Goal: Information Seeking & Learning: Learn about a topic

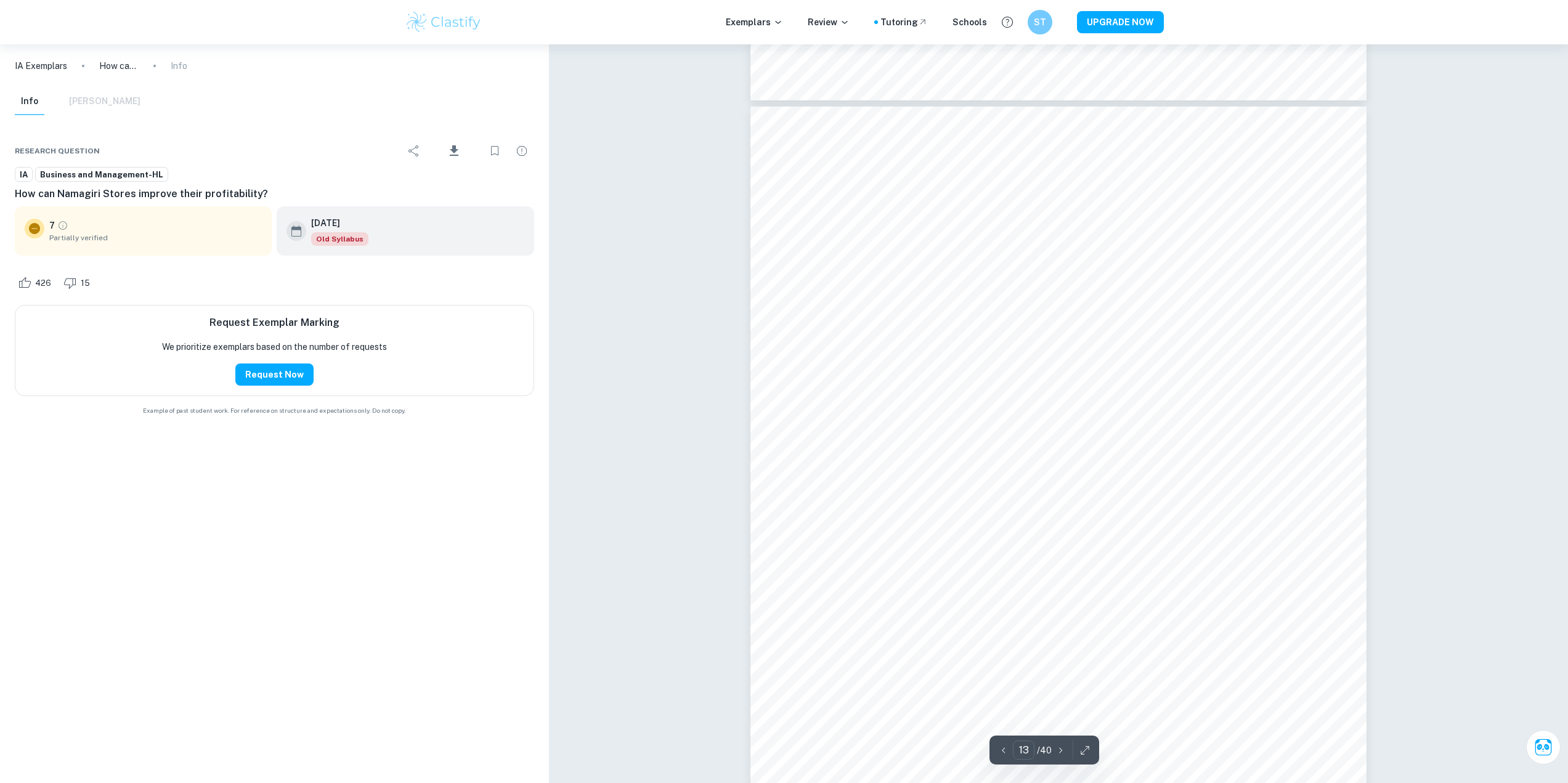
scroll to position [9917, 0]
type input "14"
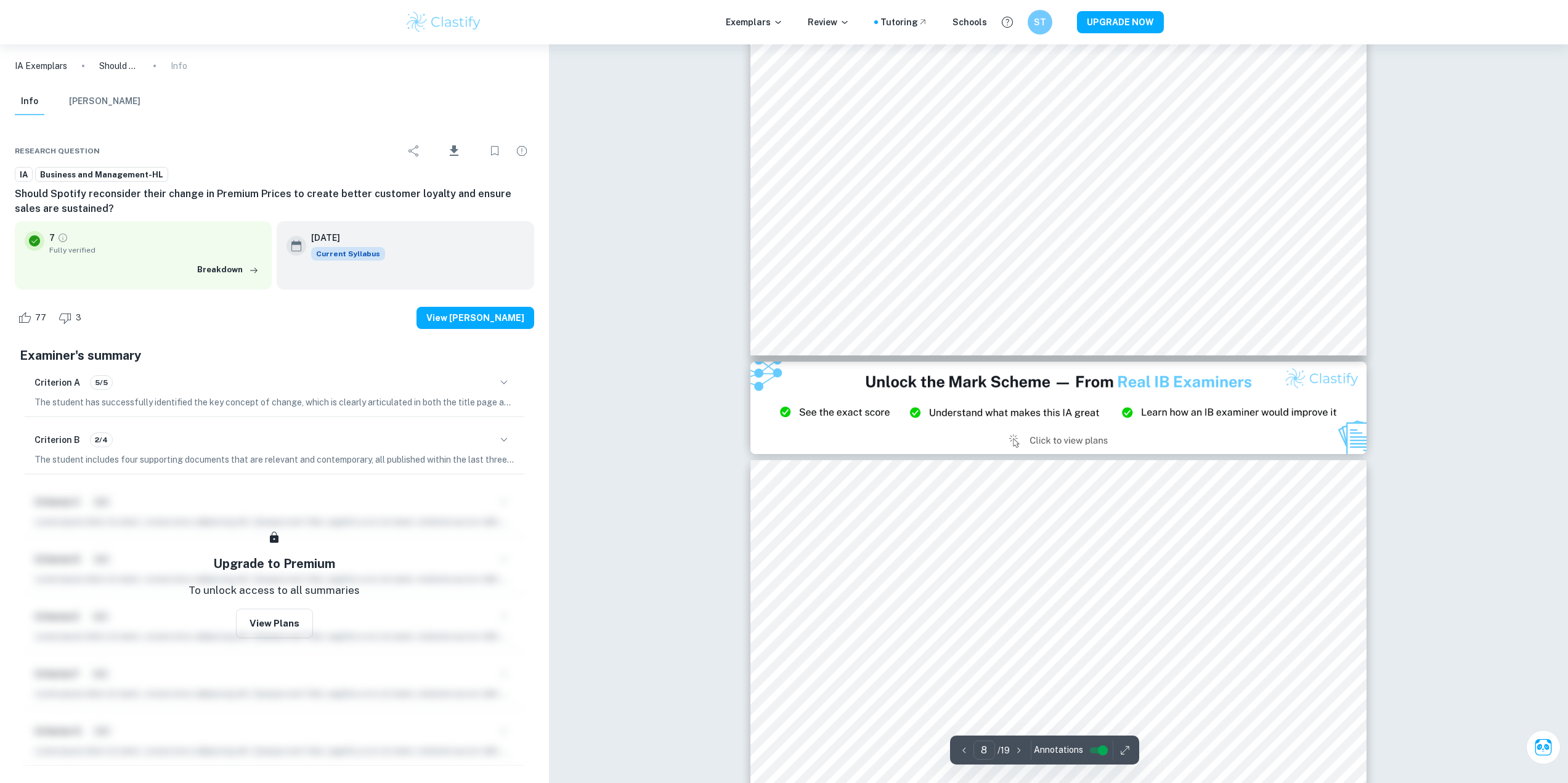
scroll to position [6372, 0]
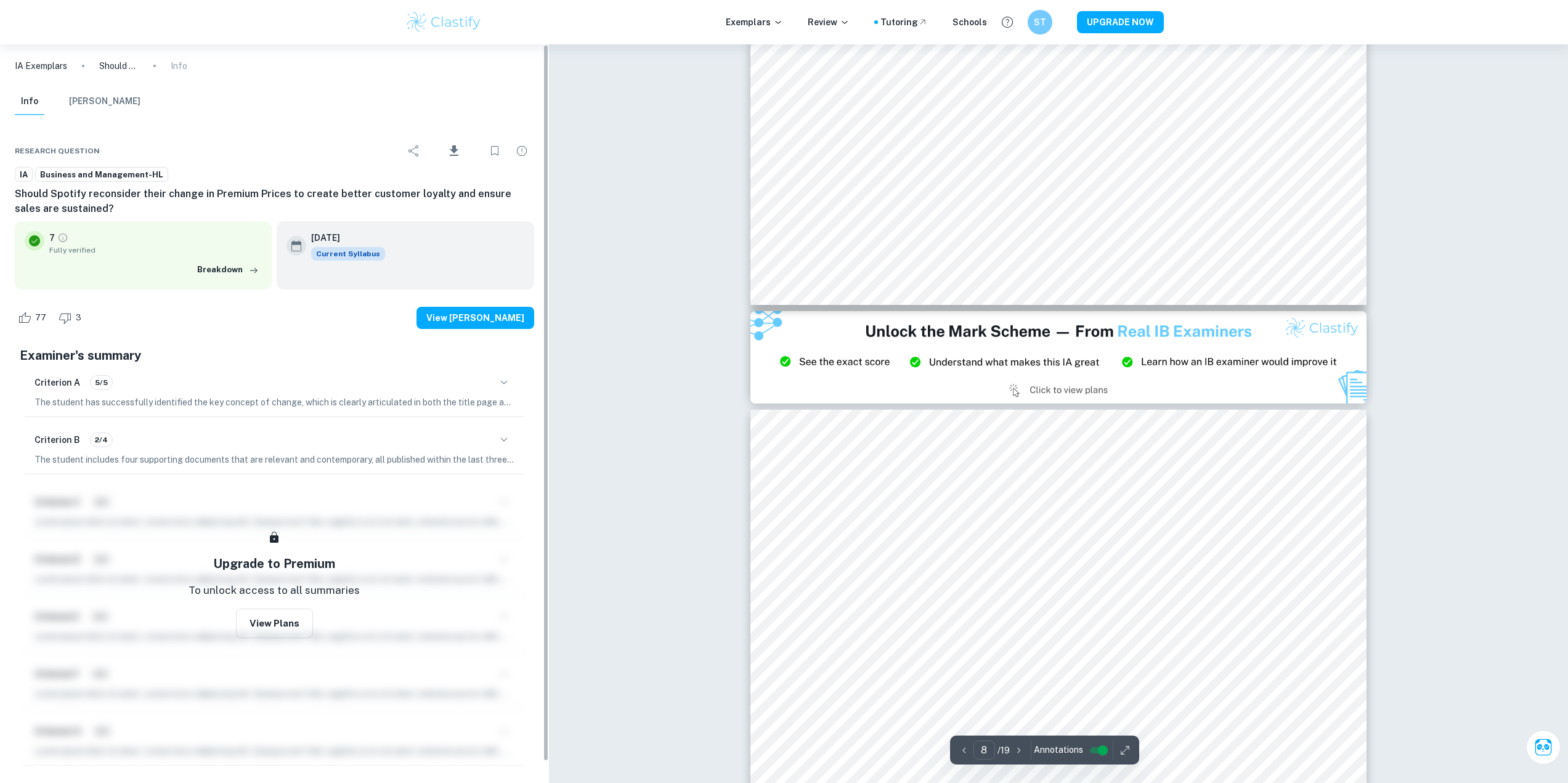
type input "9"
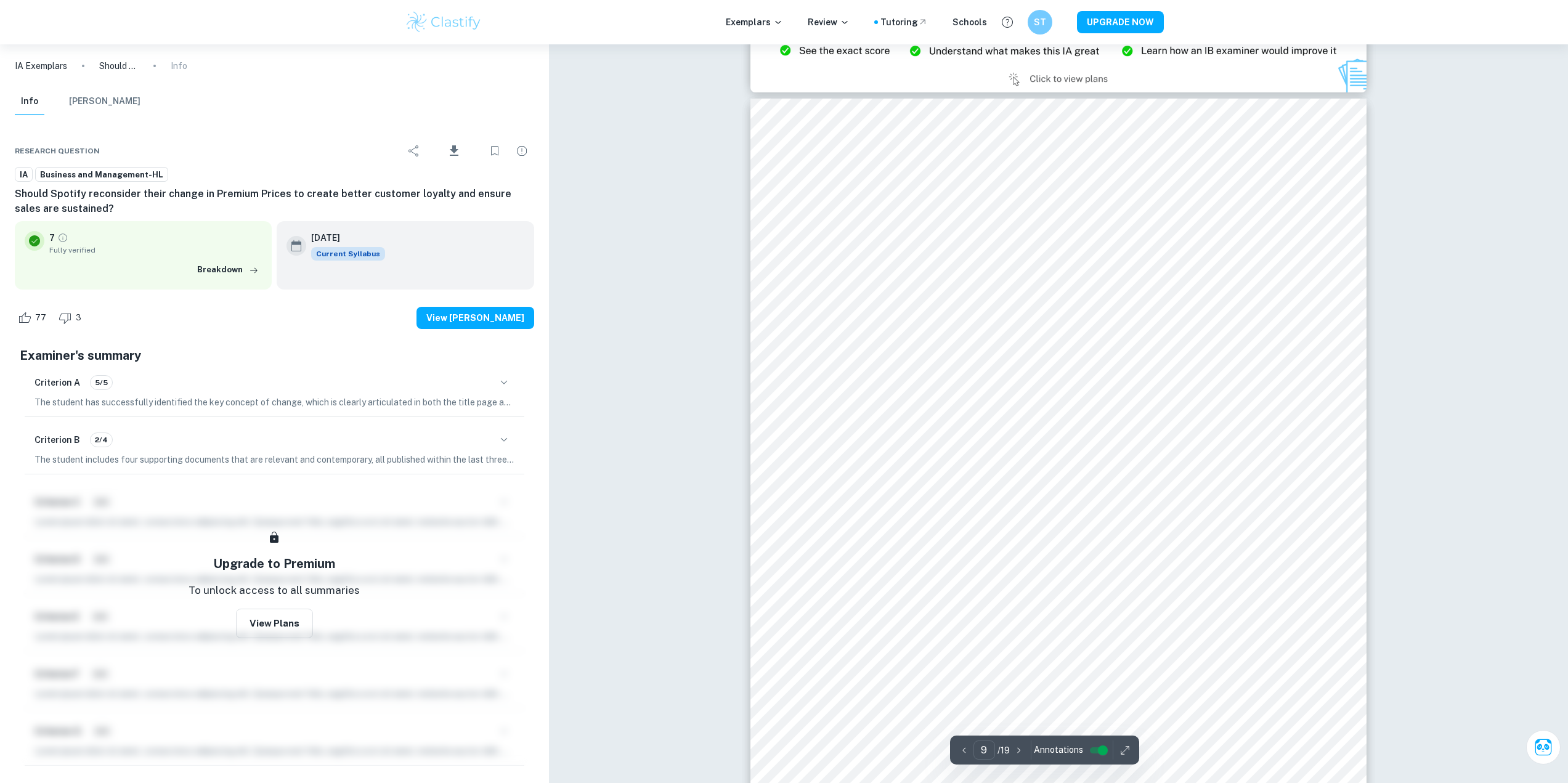
scroll to position [6680, 0]
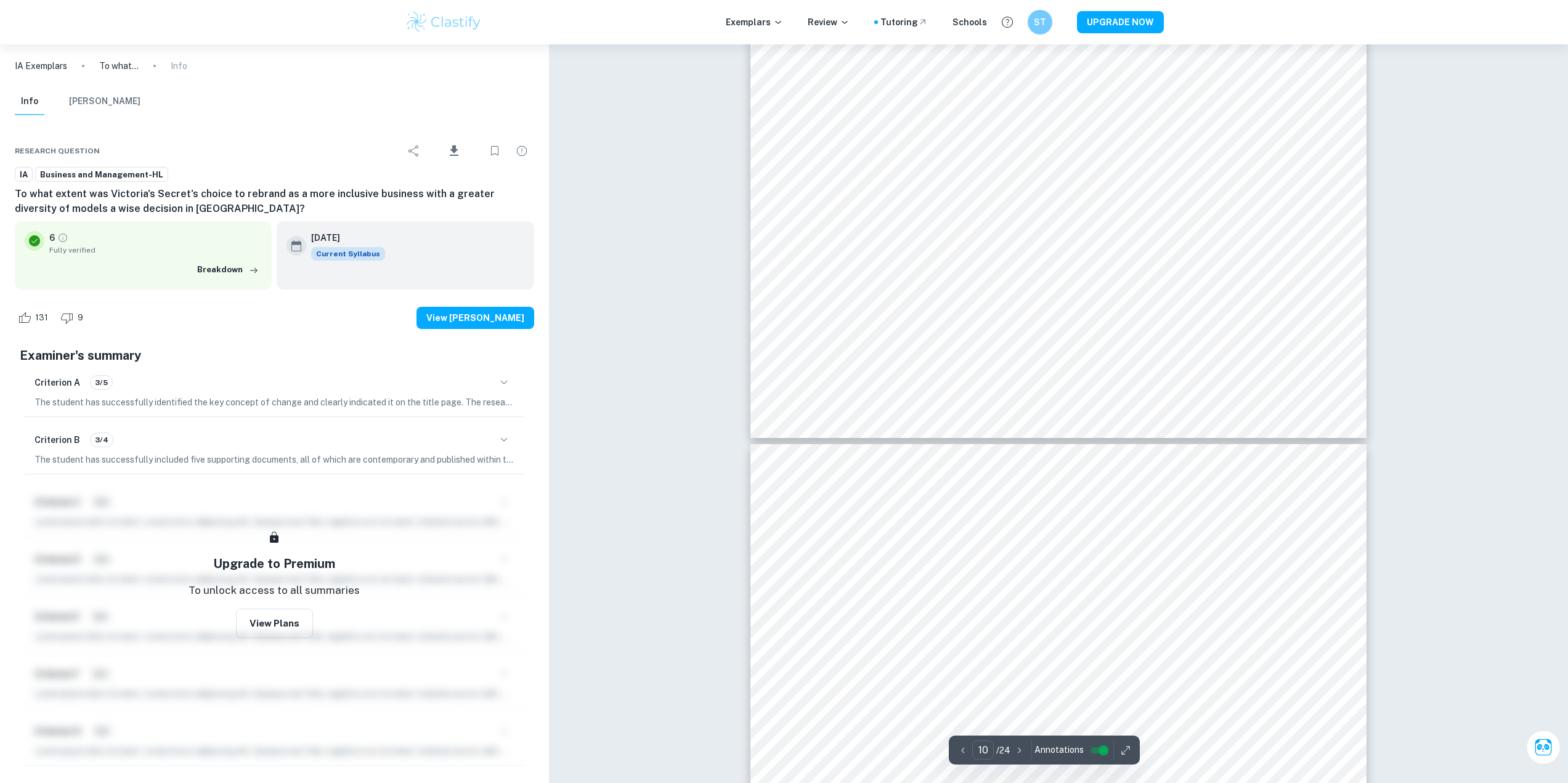
scroll to position [7659, 0]
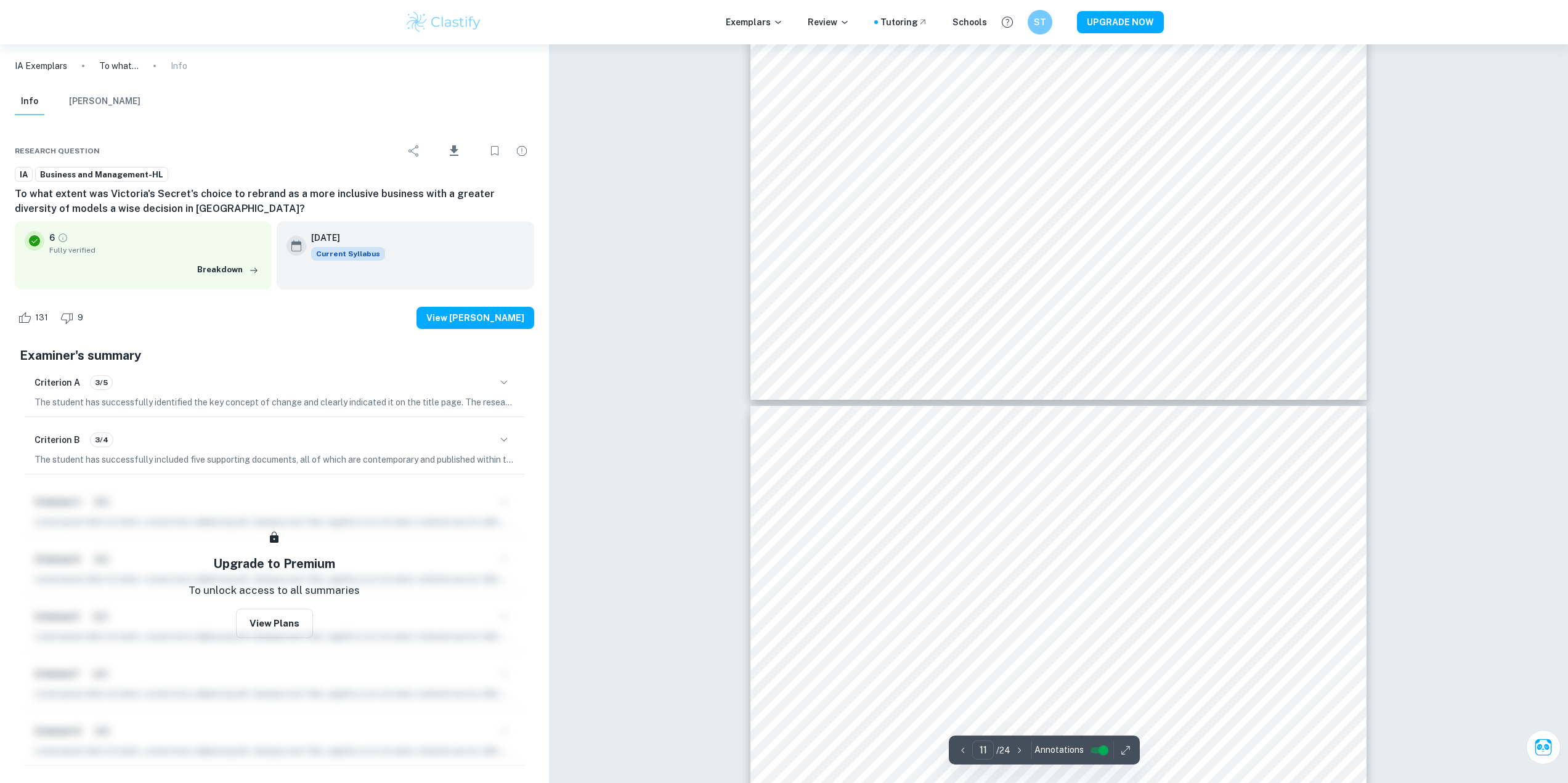
type input "10"
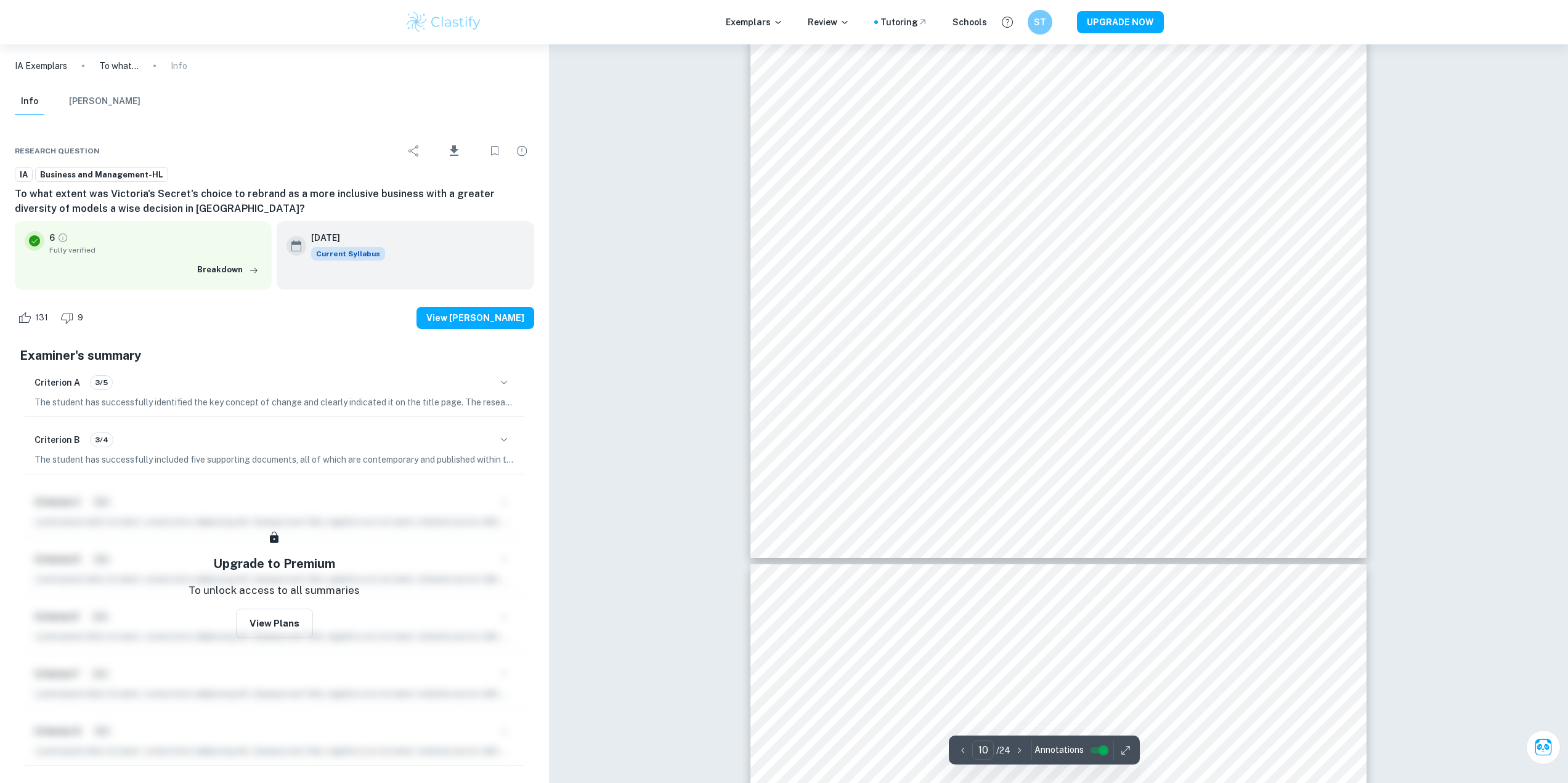
scroll to position [7782, 0]
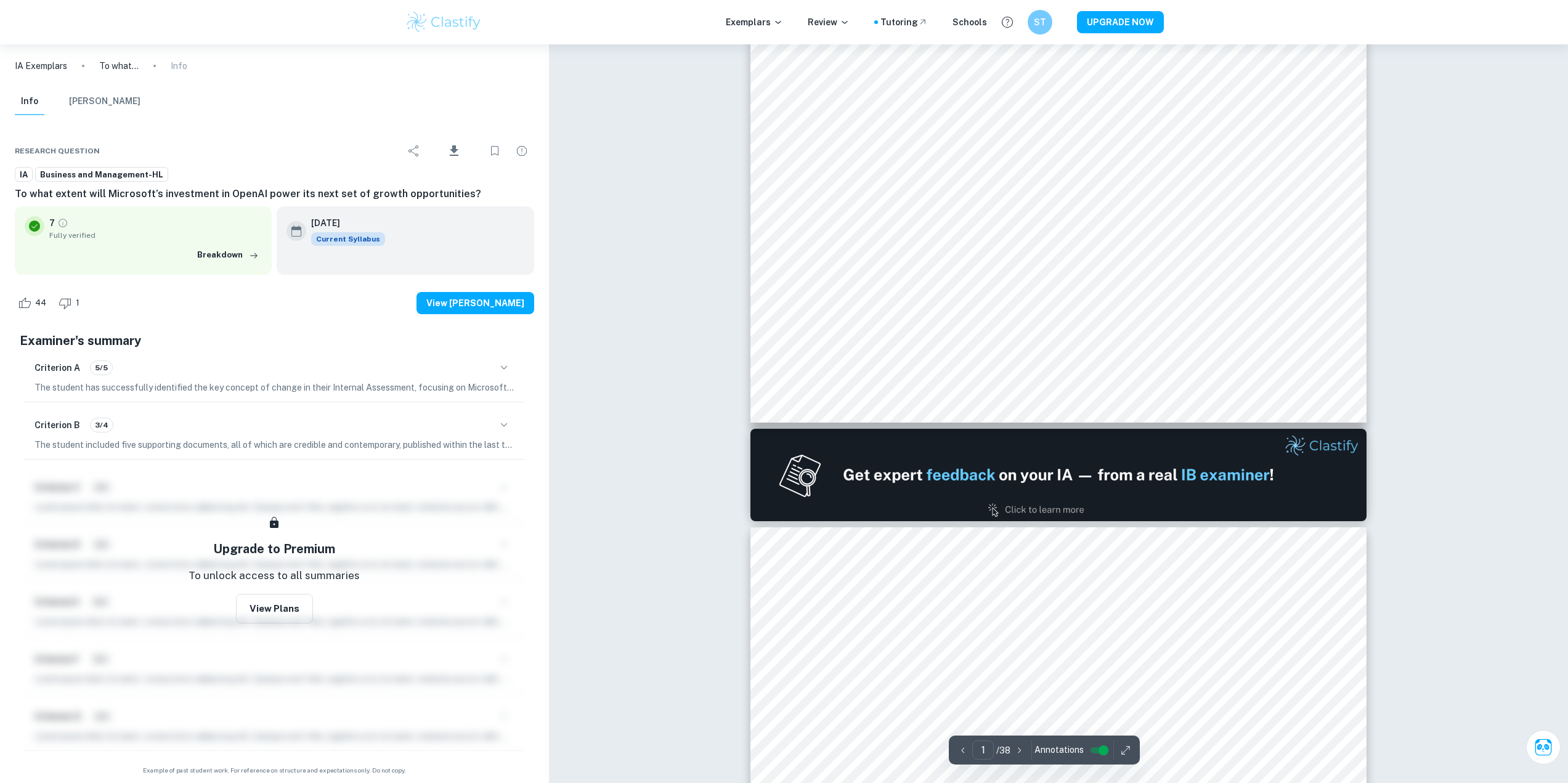
scroll to position [924, 0]
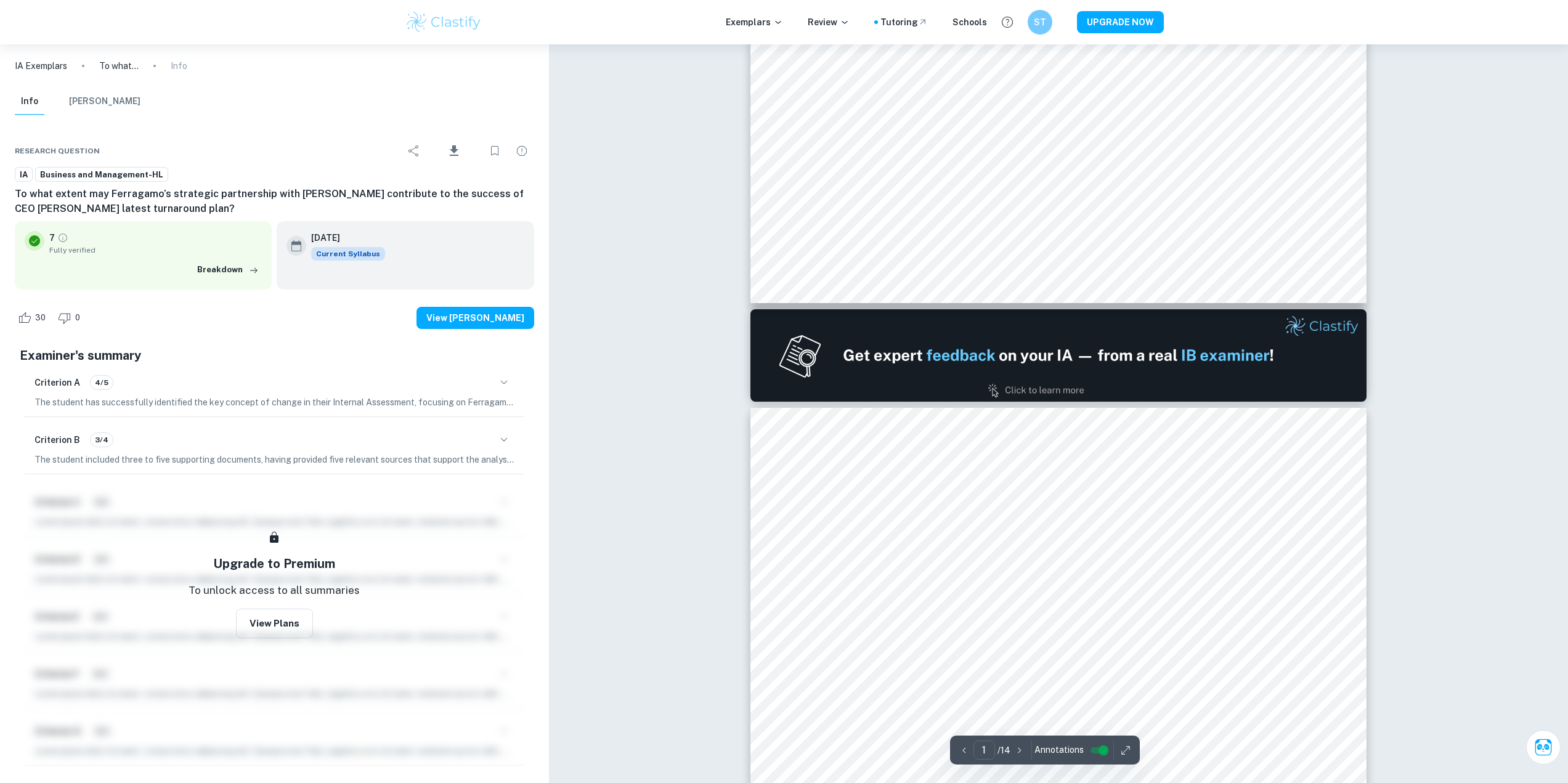
scroll to position [555, 0]
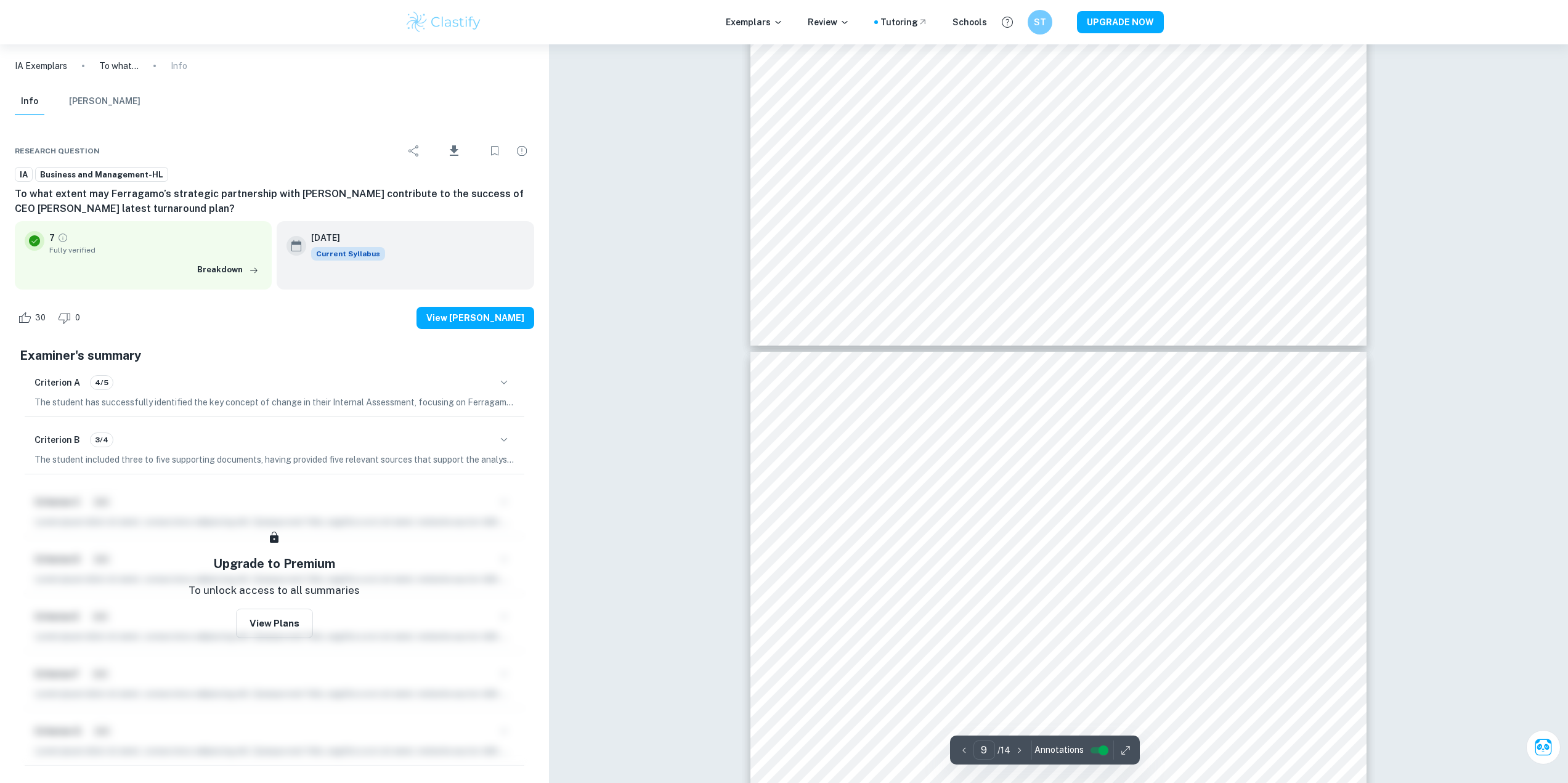
type input "10"
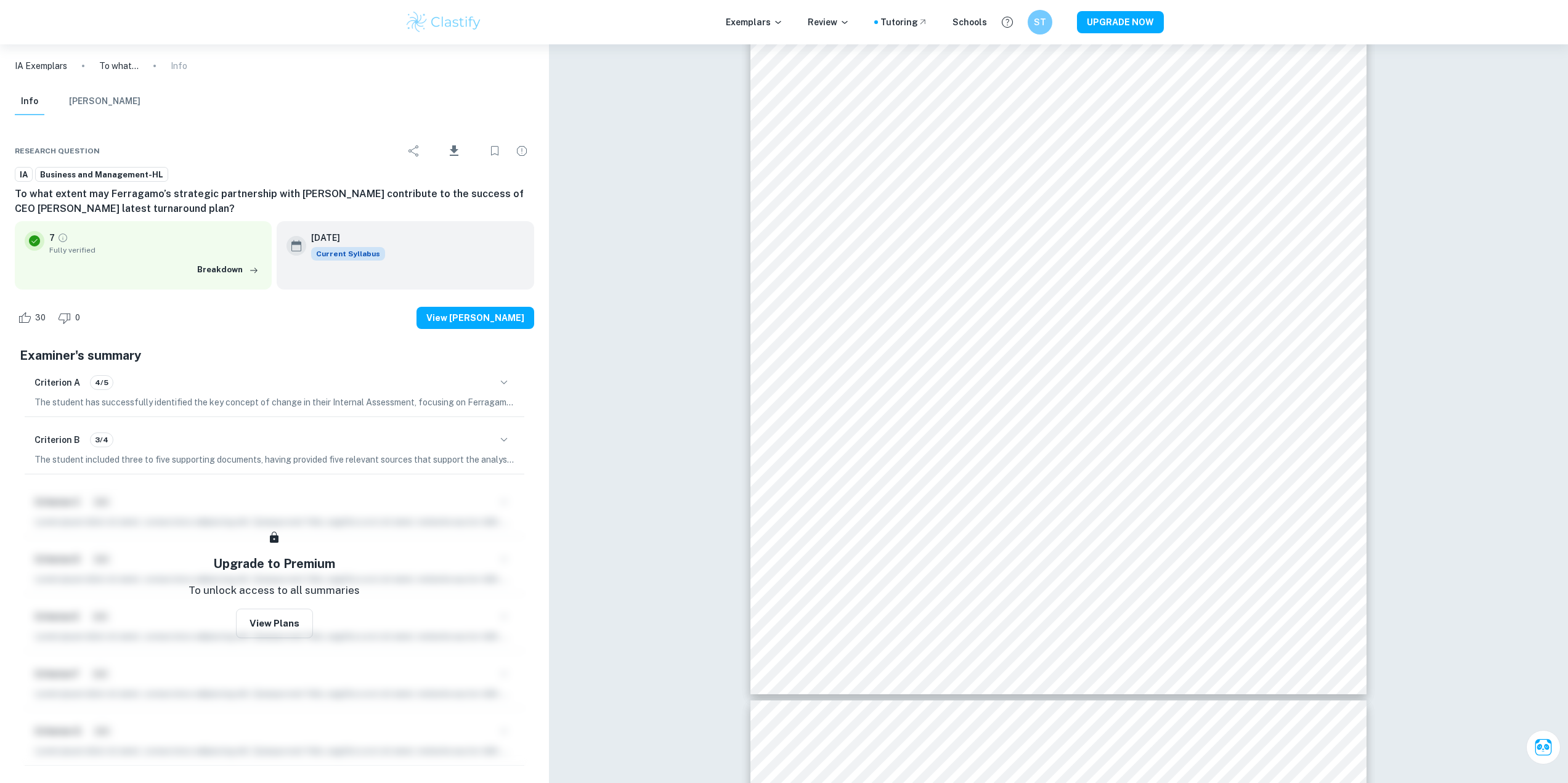
scroll to position [7679, 0]
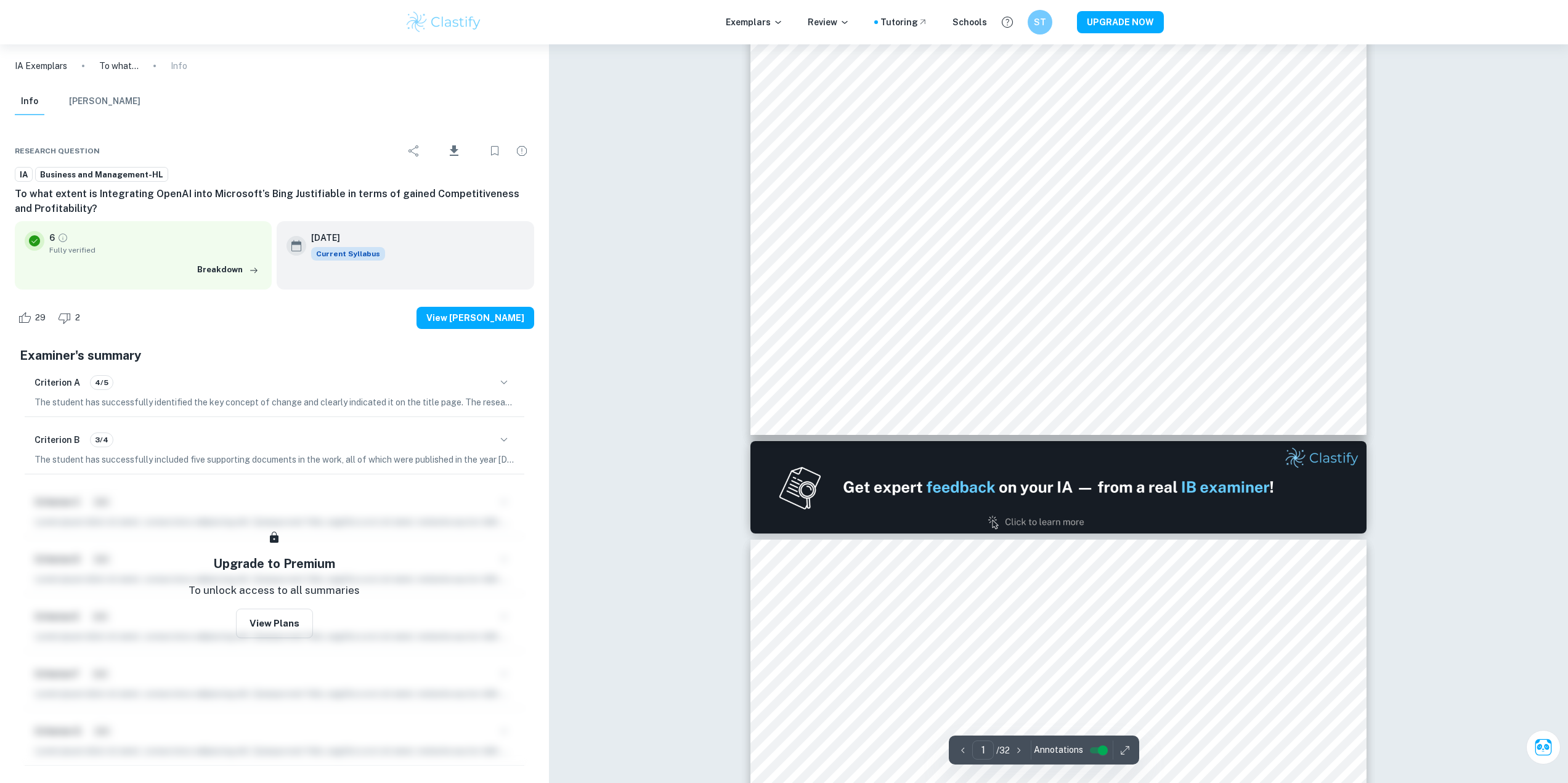
scroll to position [801, 0]
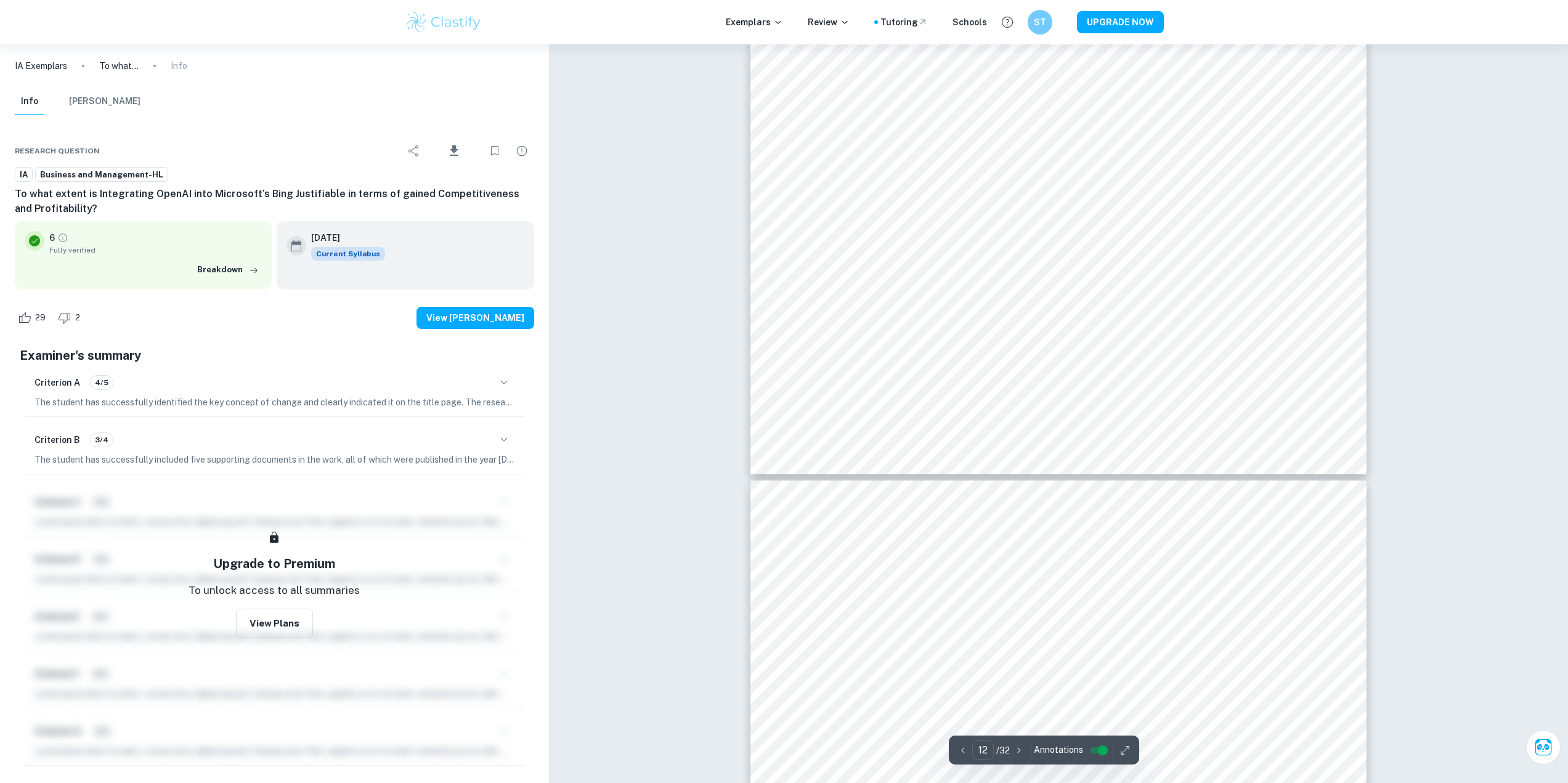
type input "11"
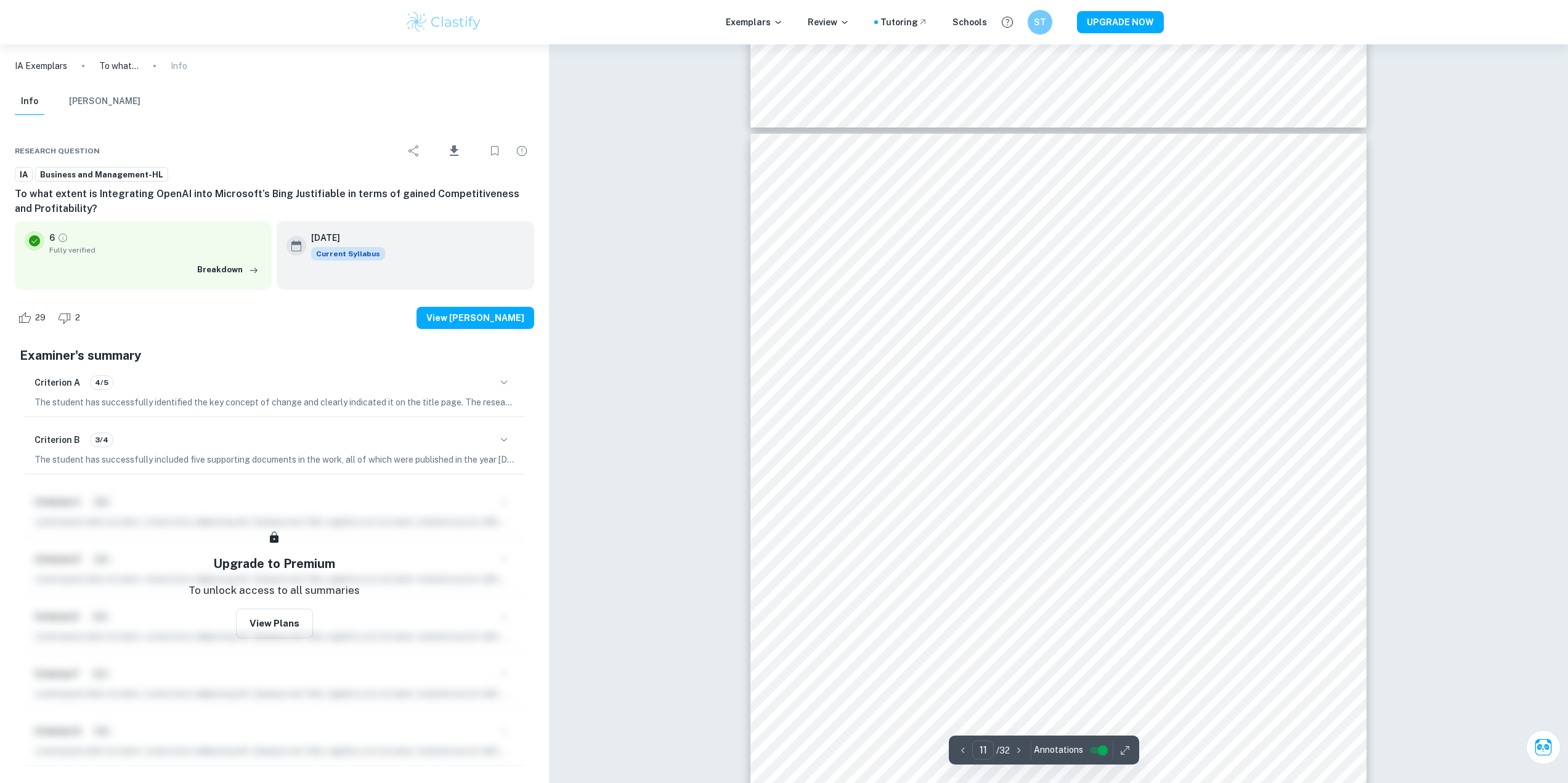
scroll to position [9064, 0]
